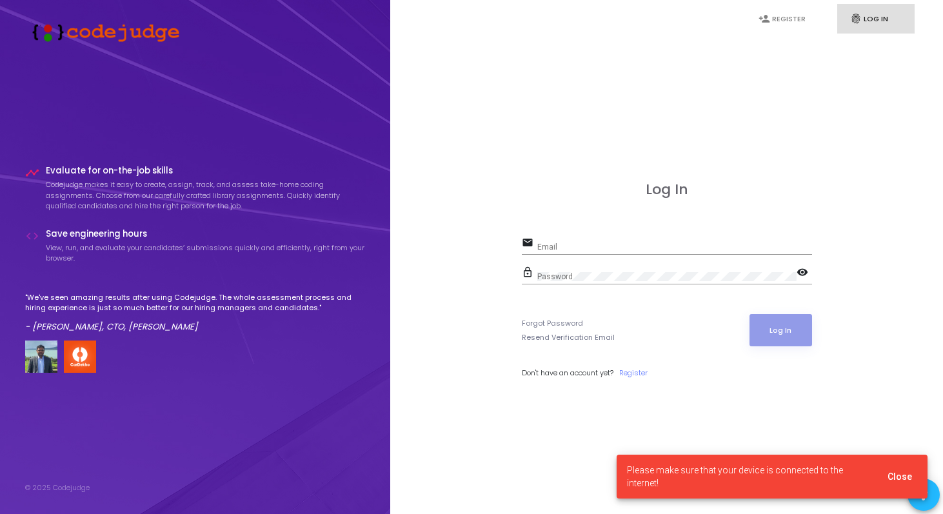
click at [877, 23] on link "fingerprint Log In" at bounding box center [875, 19] width 77 height 30
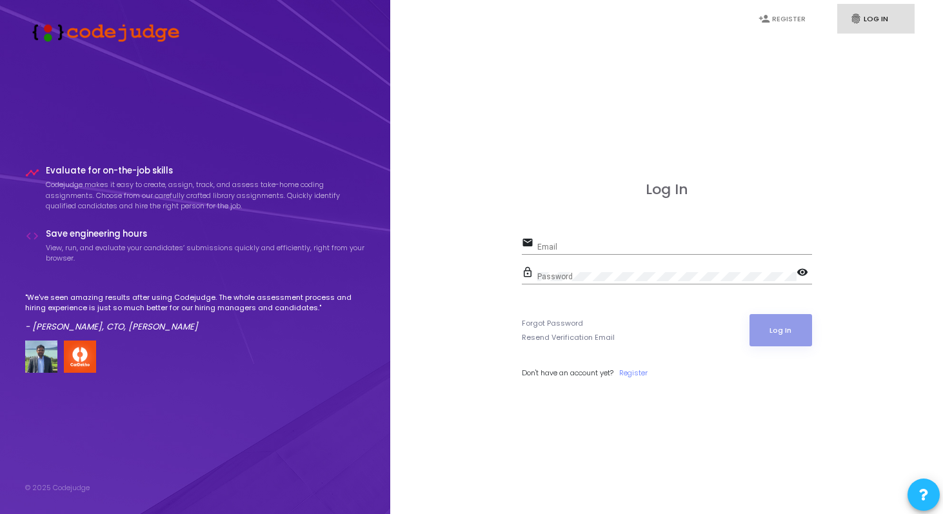
click at [576, 244] on input "Email" at bounding box center [674, 246] width 275 height 9
type input "[EMAIL_ADDRESS][DOMAIN_NAME]"
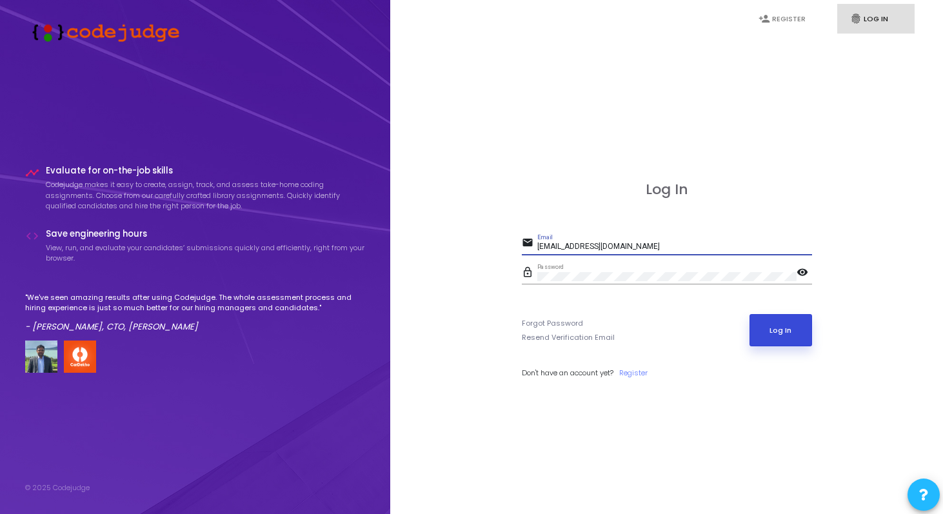
click at [782, 336] on button "Log In" at bounding box center [780, 330] width 63 height 32
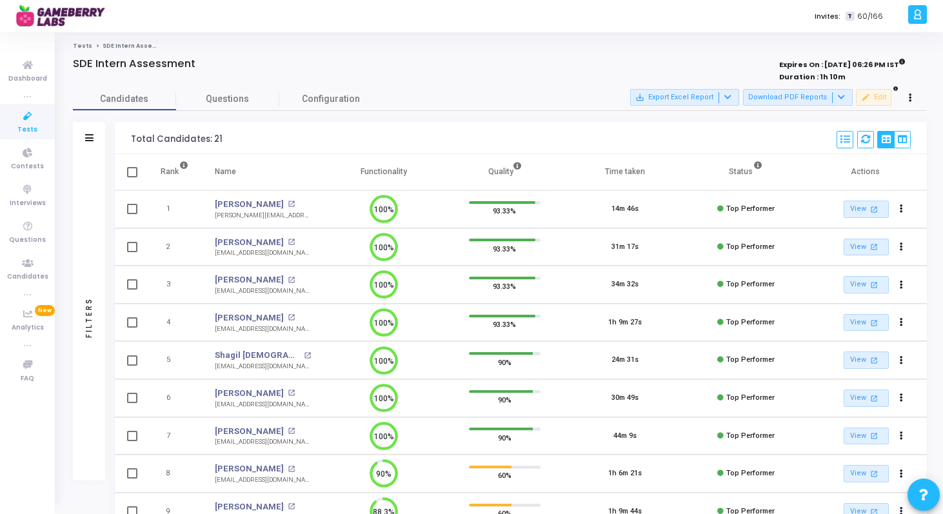
click at [28, 123] on icon at bounding box center [27, 116] width 27 height 16
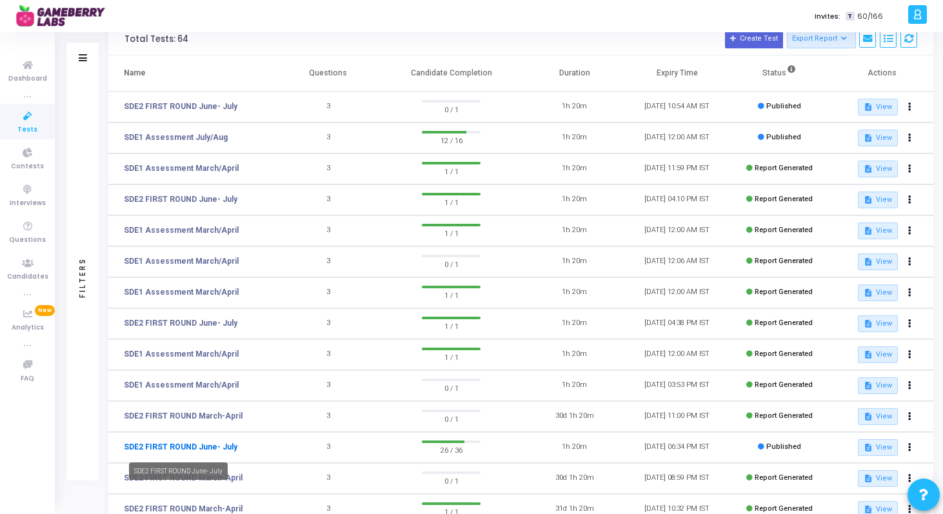
click at [197, 447] on link "SDE2 FIRST ROUND June- July" at bounding box center [180, 447] width 113 height 12
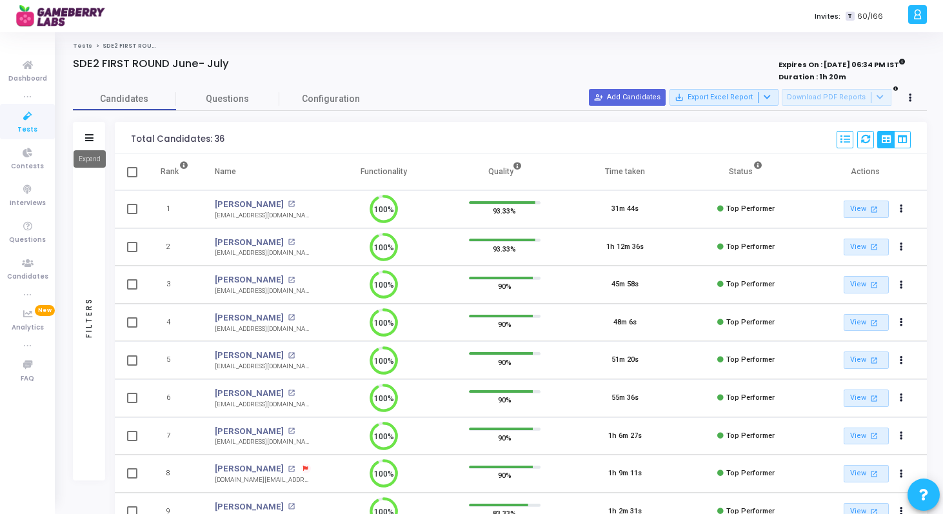
click at [90, 137] on icon at bounding box center [89, 137] width 8 height 7
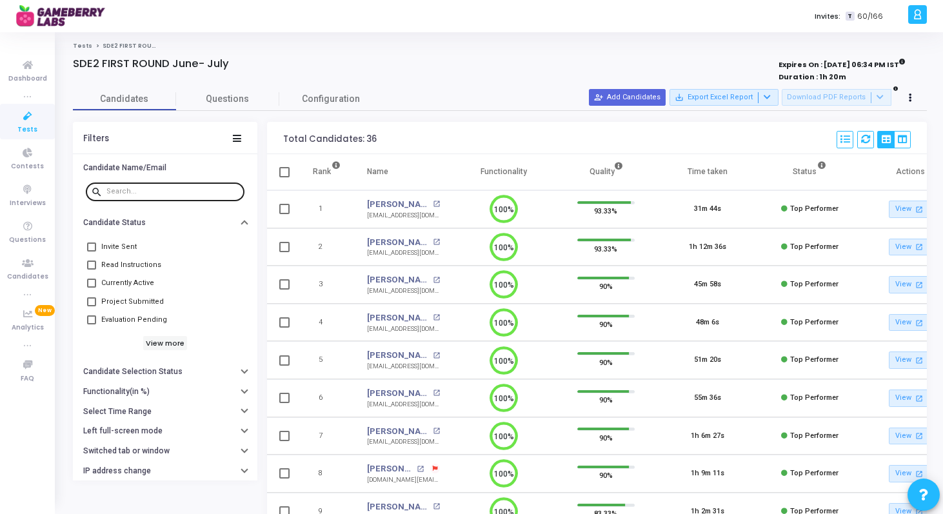
click at [197, 192] on input "text" at bounding box center [172, 192] width 133 height 8
paste input "[EMAIL_ADDRESS][DOMAIN_NAME]"
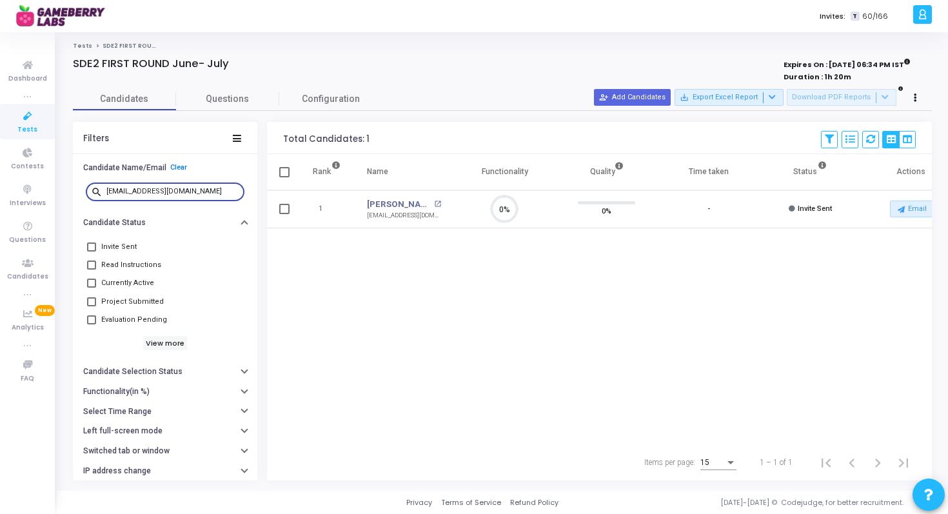
paste input "lakshyasinghal16"
paste input "sainithin12"
type input "[EMAIL_ADDRESS][DOMAIN_NAME]"
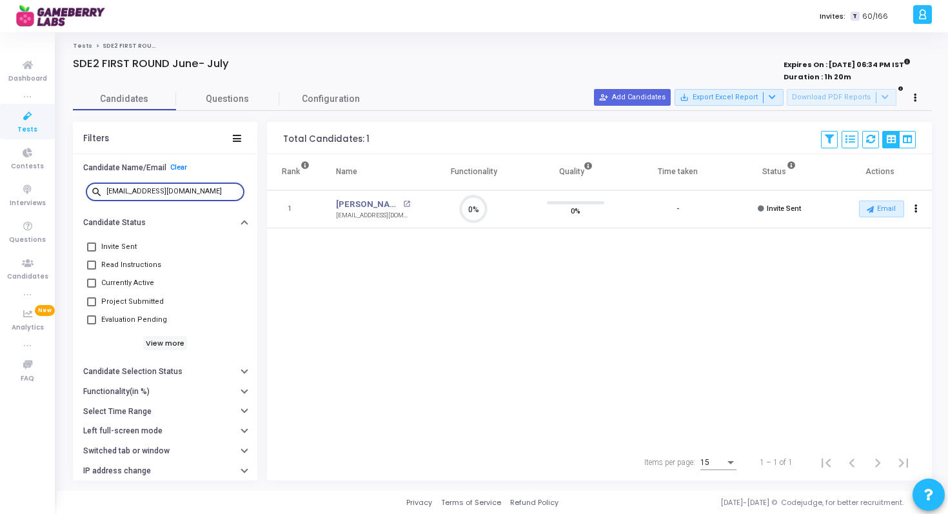
click at [26, 124] on span "Tests" at bounding box center [27, 129] width 20 height 11
